Goal: Find specific page/section: Find specific page/section

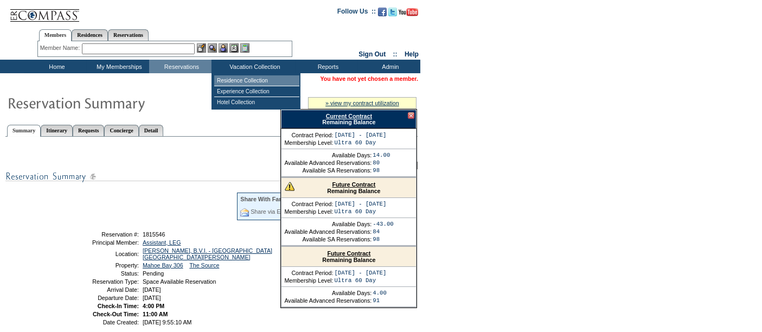
click at [232, 78] on td "Residence Collection" at bounding box center [256, 80] width 85 height 11
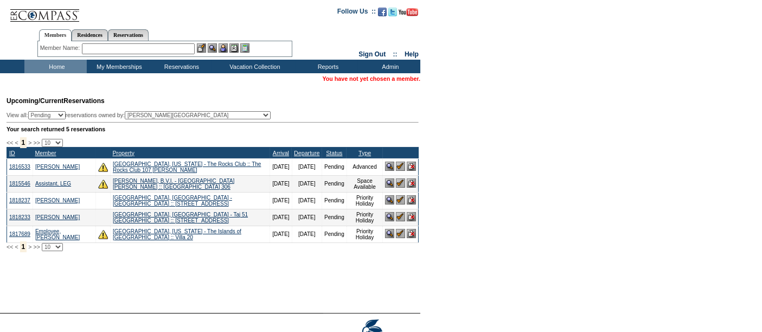
click at [135, 50] on input "text" at bounding box center [138, 48] width 113 height 11
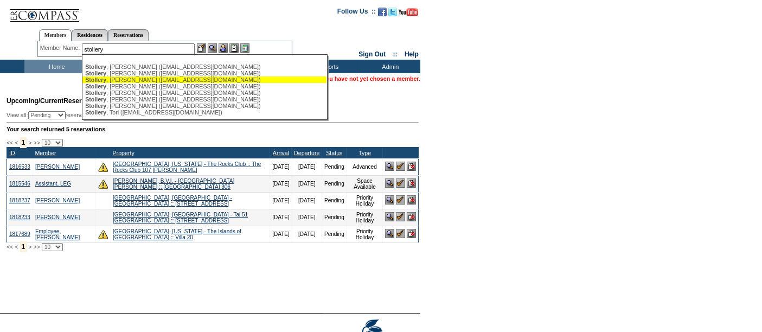
click at [142, 81] on div "[PERSON_NAME] ([EMAIL_ADDRESS][DOMAIN_NAME])" at bounding box center [204, 80] width 239 height 7
type input "[PERSON_NAME] ([EMAIL_ADDRESS][DOMAIN_NAME])"
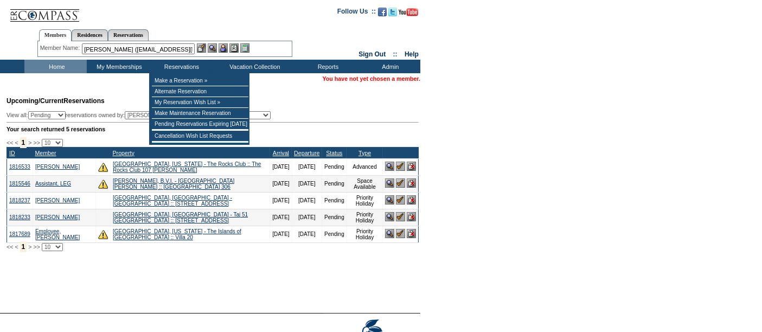
click at [227, 46] on img at bounding box center [223, 47] width 9 height 9
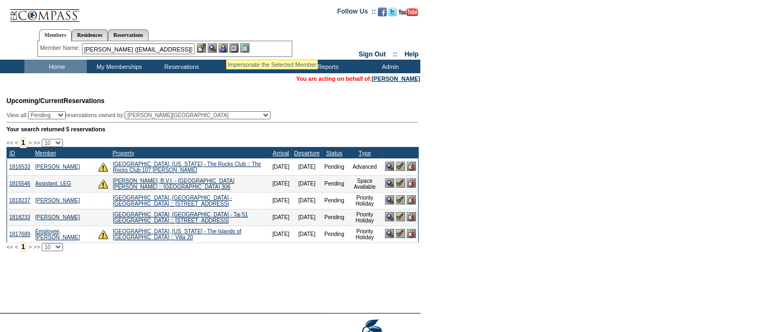
click at [213, 46] on img at bounding box center [212, 47] width 9 height 9
